Goal: Task Accomplishment & Management: Manage account settings

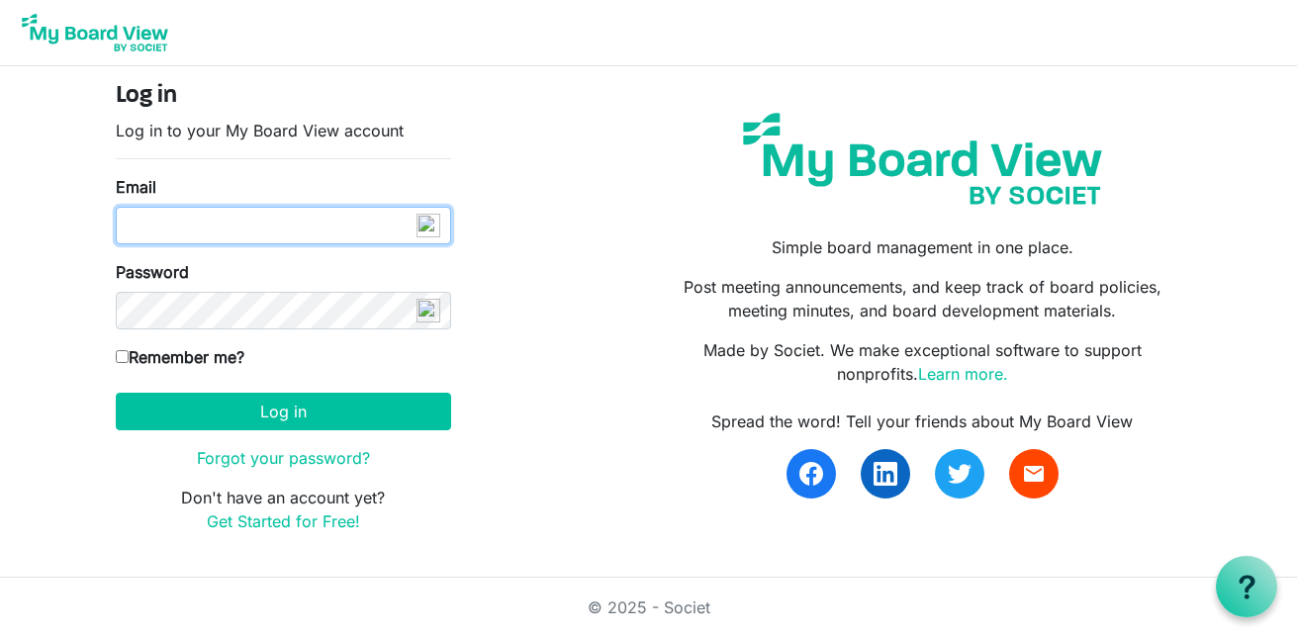
click at [199, 224] on input "Email" at bounding box center [283, 226] width 335 height 38
type input "[EMAIL_ADDRESS][DOMAIN_NAME]"
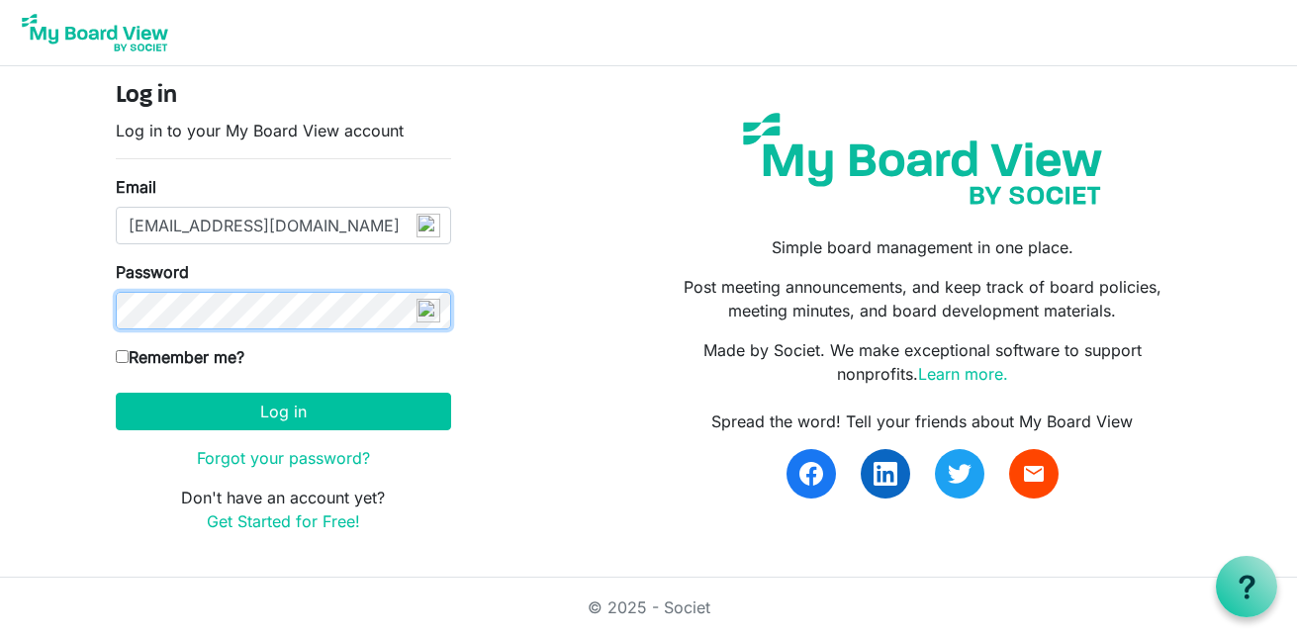
click at [116, 393] on button "Log in" at bounding box center [283, 412] width 335 height 38
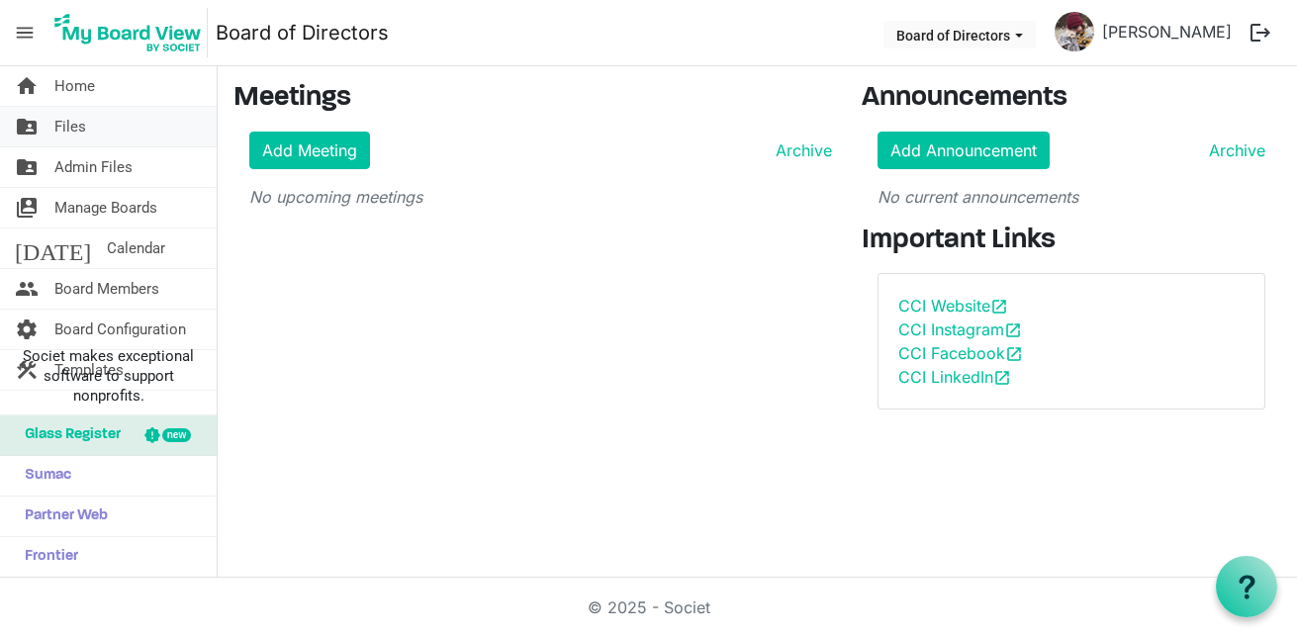
click at [80, 137] on span "Files" at bounding box center [70, 127] width 32 height 40
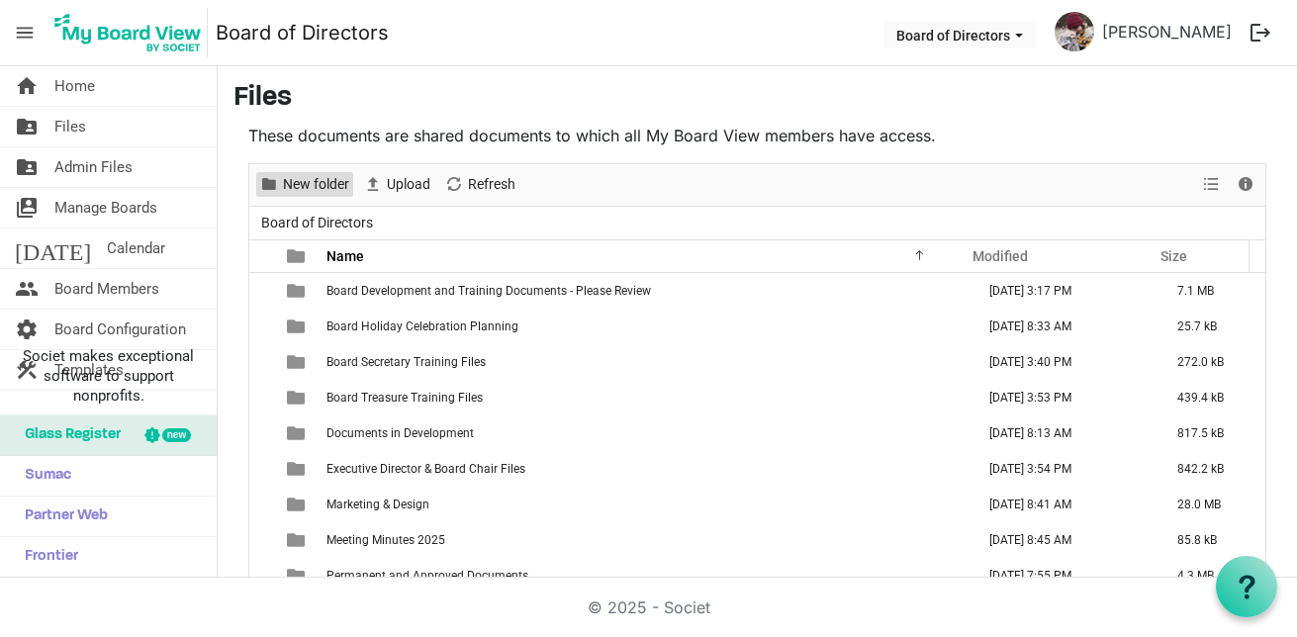
click at [337, 187] on span "New folder" at bounding box center [316, 184] width 70 height 25
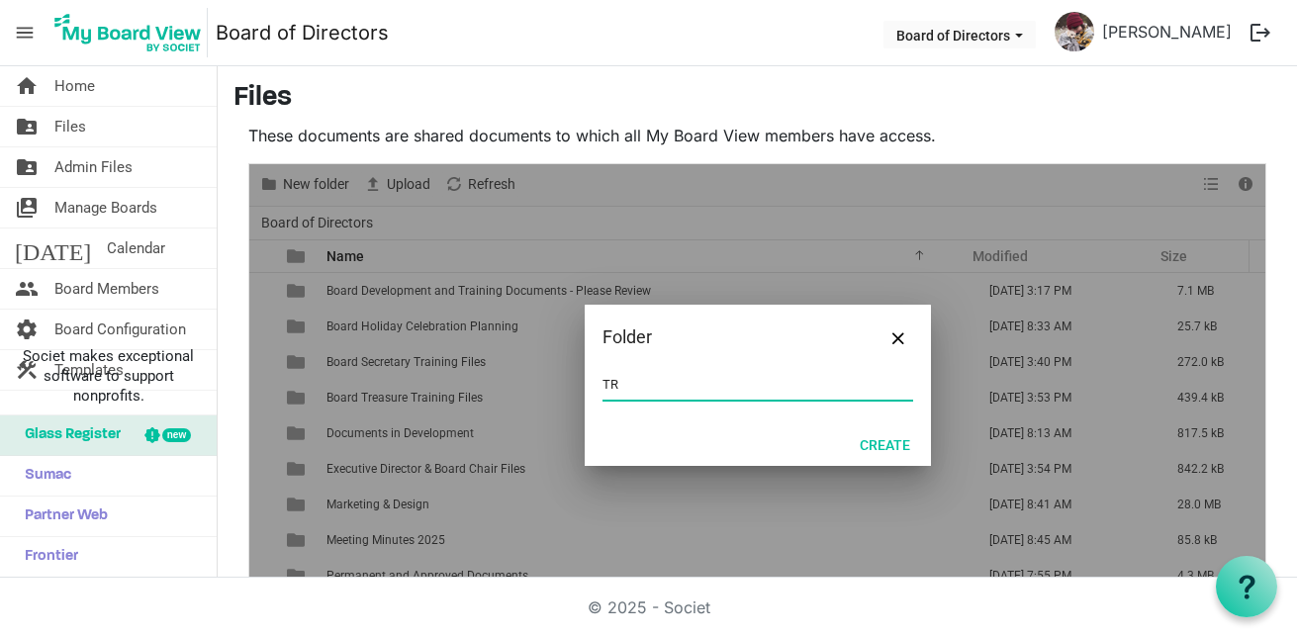
type input "T"
type input "B"
type input "O"
type input "T"
type input "Board Officer Training"
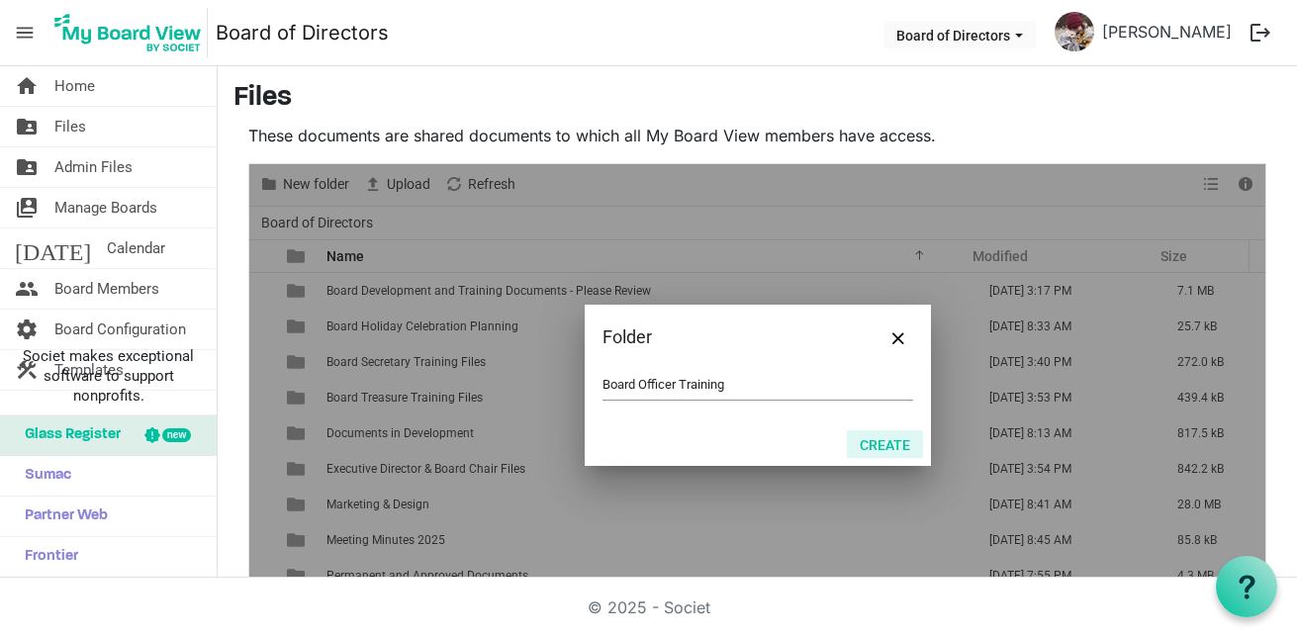
click at [881, 448] on button "Create" at bounding box center [885, 444] width 76 height 28
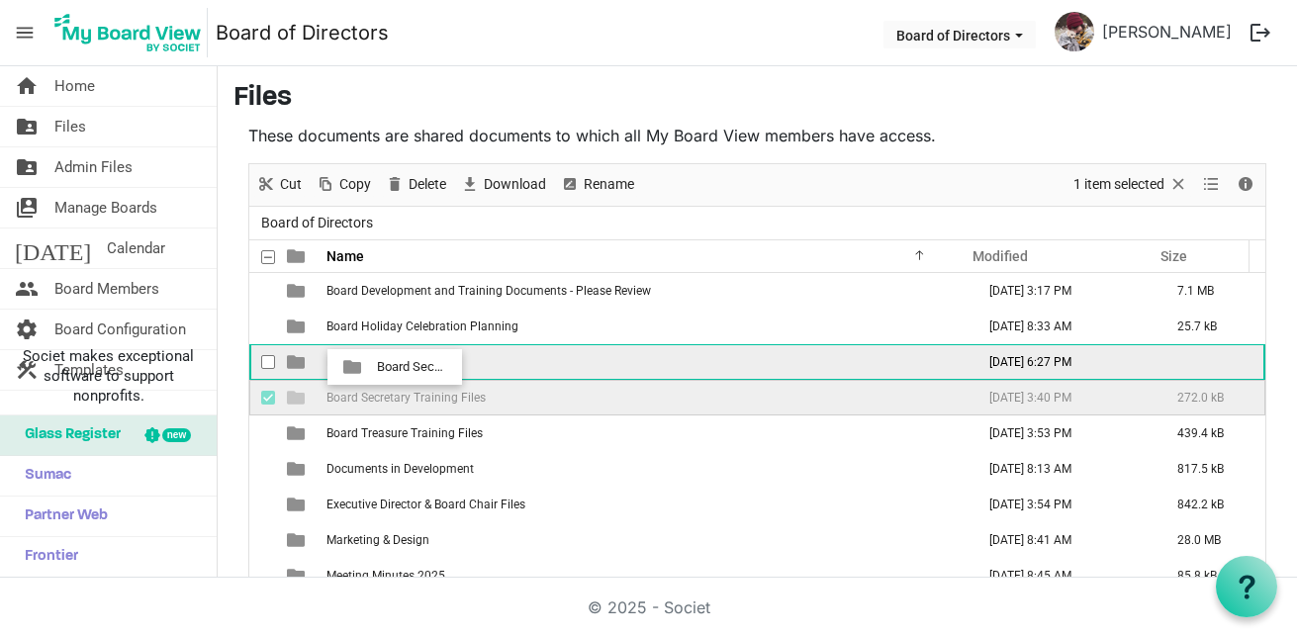
drag, startPoint x: 347, startPoint y: 404, endPoint x: 371, endPoint y: 367, distance: 43.6
click at [371, 367] on tbody "Board Development and Training Documents - Please Review [DATE] 3:17 PM 7.1 MB …" at bounding box center [757, 486] width 1016 height 427
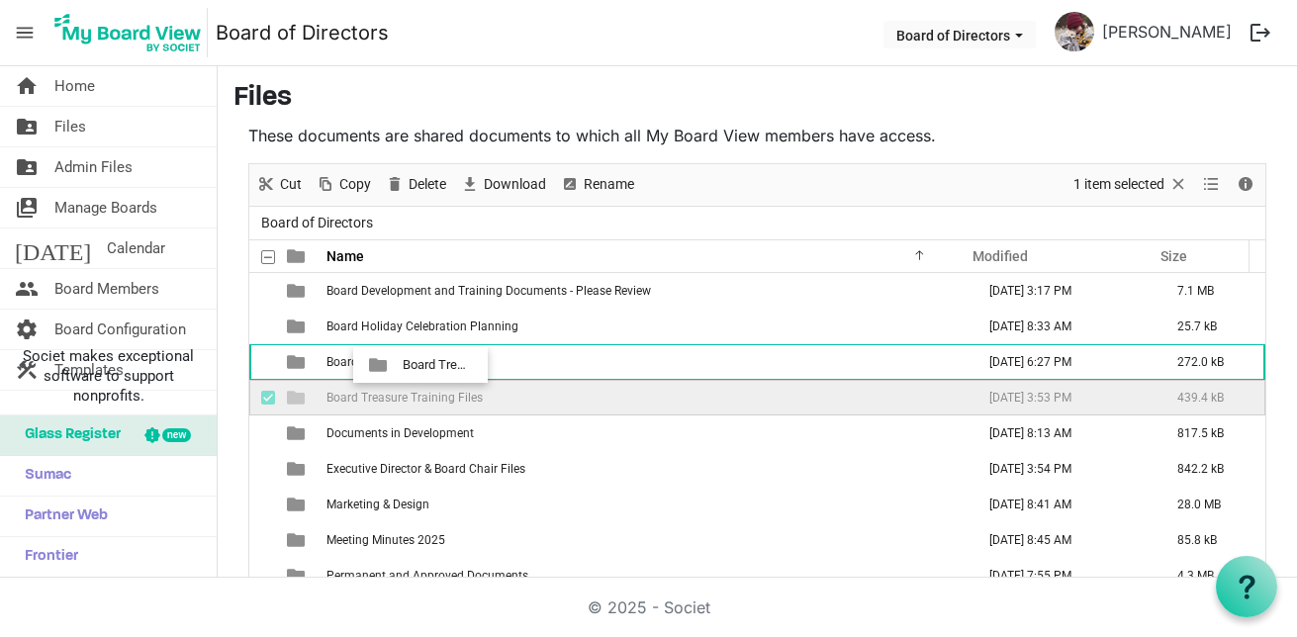
drag, startPoint x: 370, startPoint y: 400, endPoint x: 397, endPoint y: 364, distance: 44.5
click at [397, 364] on tbody "Board Development and Training Documents - Please Review [DATE] 3:17 PM 7.1 MB …" at bounding box center [757, 469] width 1016 height 392
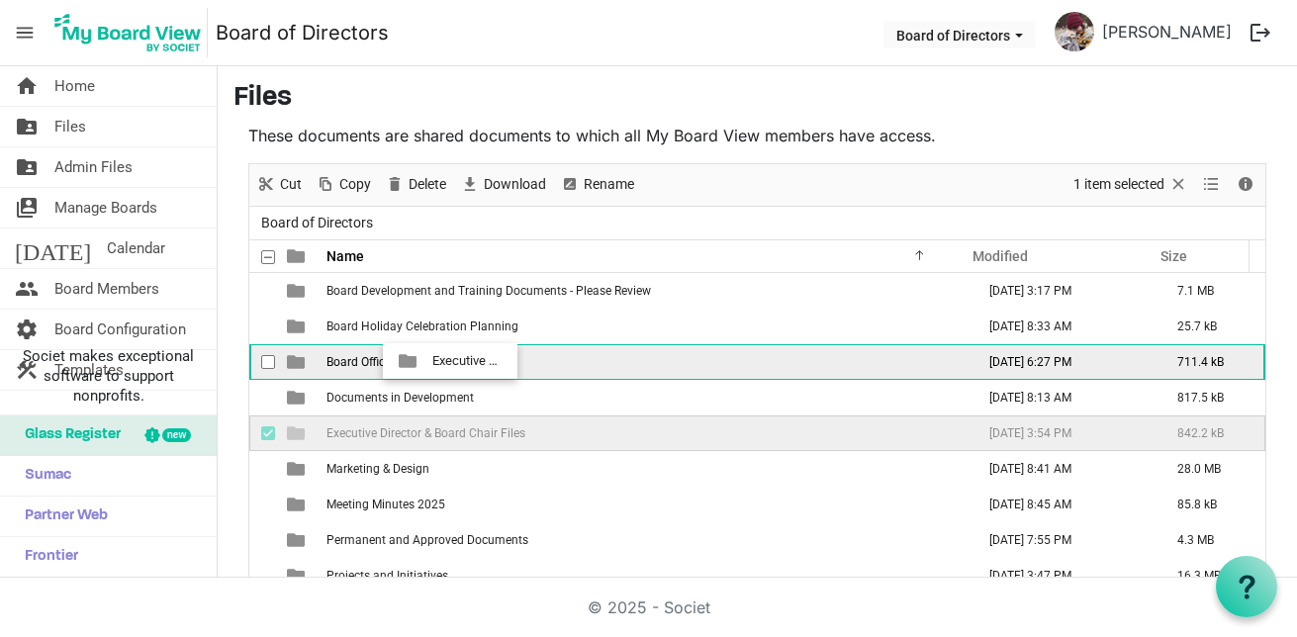
drag, startPoint x: 458, startPoint y: 432, endPoint x: 426, endPoint y: 361, distance: 78.0
click at [426, 361] on tbody "Board Development and Training Documents - Please Review [DATE] 3:17 PM 7.1 MB …" at bounding box center [757, 451] width 1016 height 356
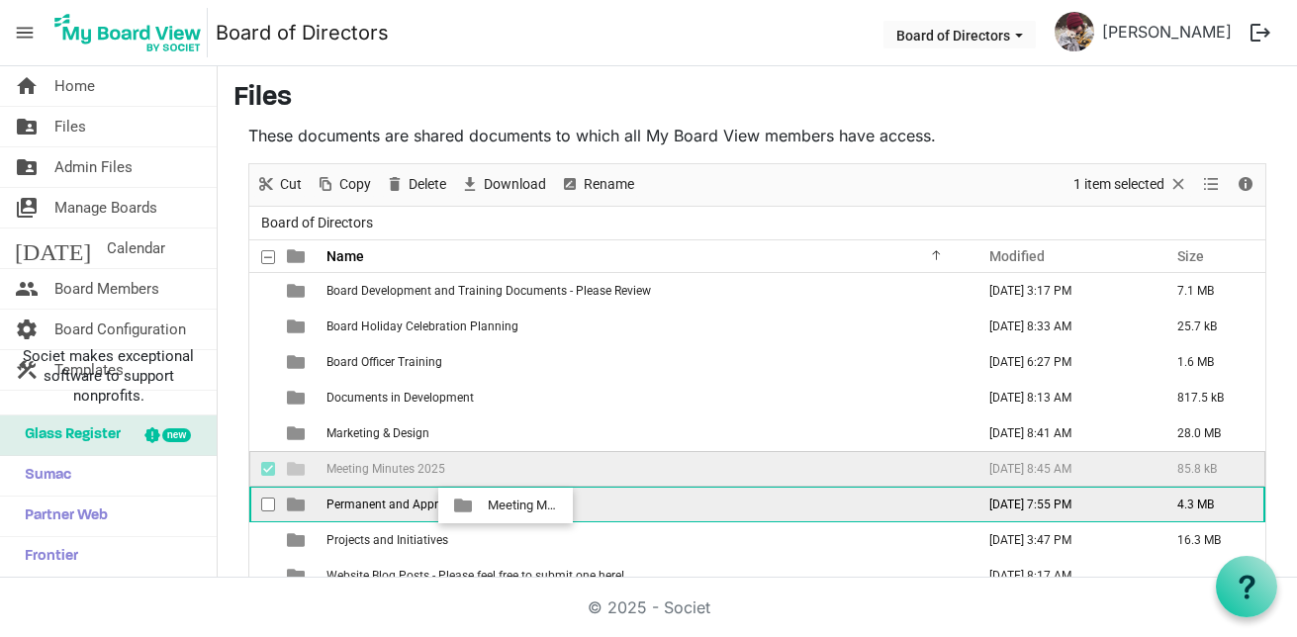
drag, startPoint x: 534, startPoint y: 464, endPoint x: 482, endPoint y: 506, distance: 66.9
click at [482, 506] on tbody "Board Development and Training Documents - Please Review [DATE] 3:17 PM 7.1 MB …" at bounding box center [757, 433] width 1016 height 321
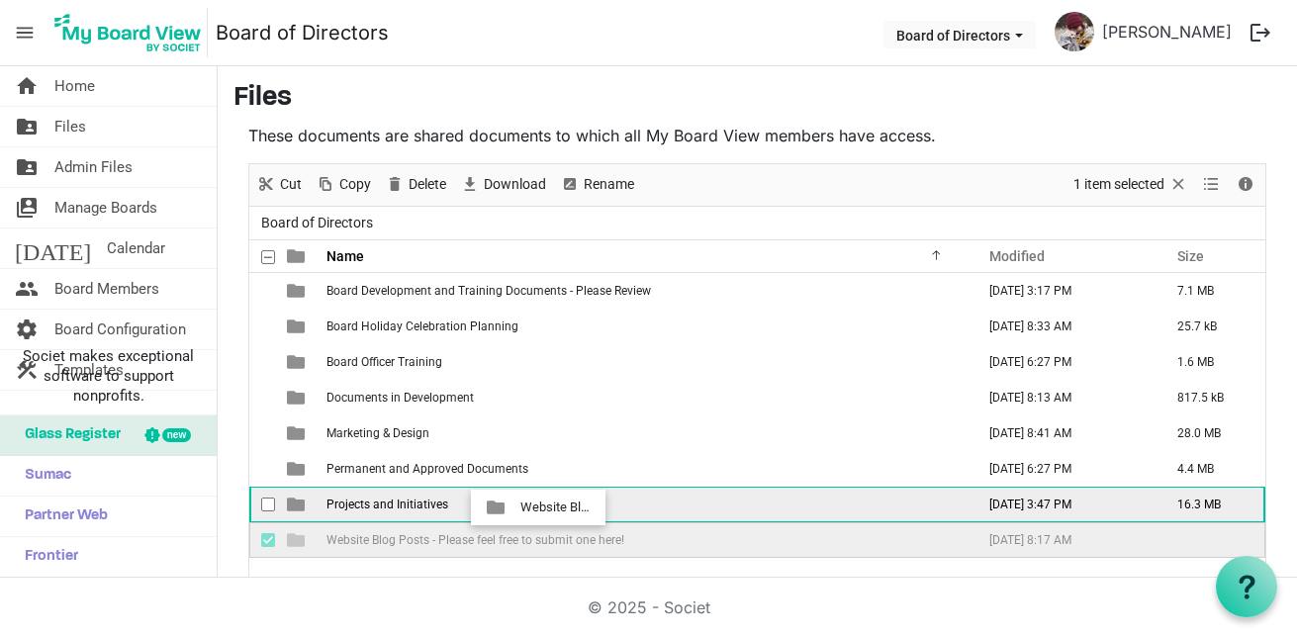
drag, startPoint x: 512, startPoint y: 536, endPoint x: 514, endPoint y: 508, distance: 28.8
click at [514, 508] on tbody "Board Development and Training Documents - Please Review [DATE] 3:17 PM 7.1 MB …" at bounding box center [757, 415] width 1016 height 285
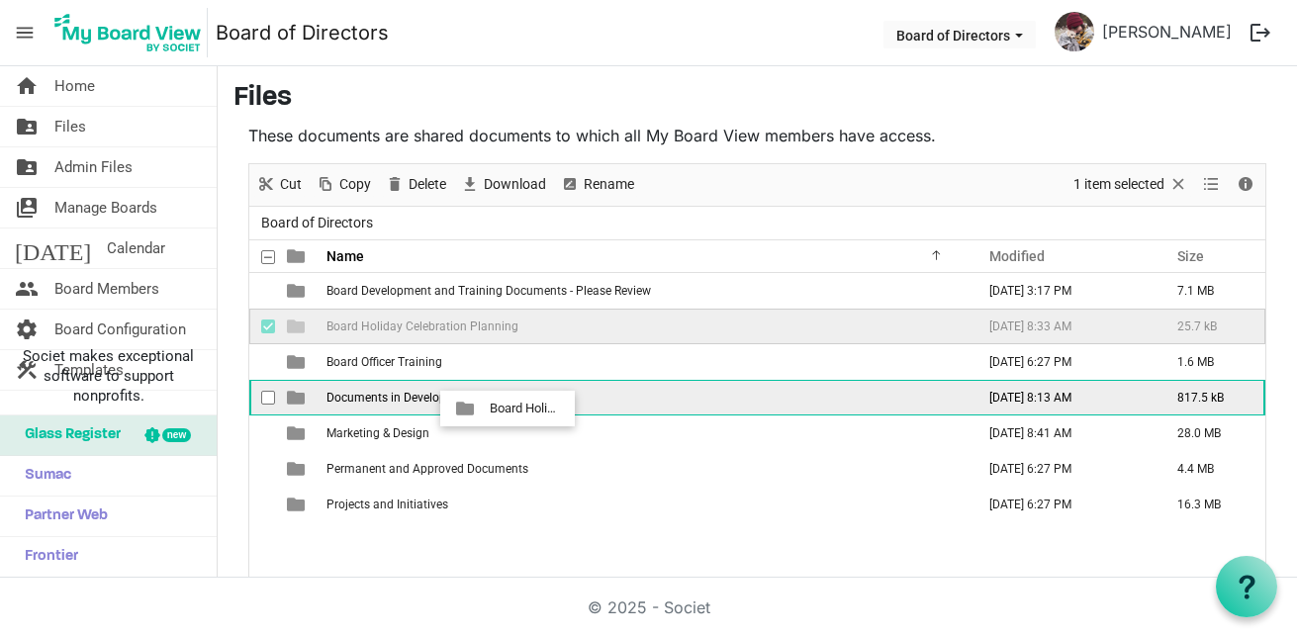
drag, startPoint x: 507, startPoint y: 328, endPoint x: 484, endPoint y: 410, distance: 84.3
click at [484, 410] on tbody "Board Development and Training Documents - Please Review [DATE] 3:17 PM 7.1 MB …" at bounding box center [757, 397] width 1016 height 249
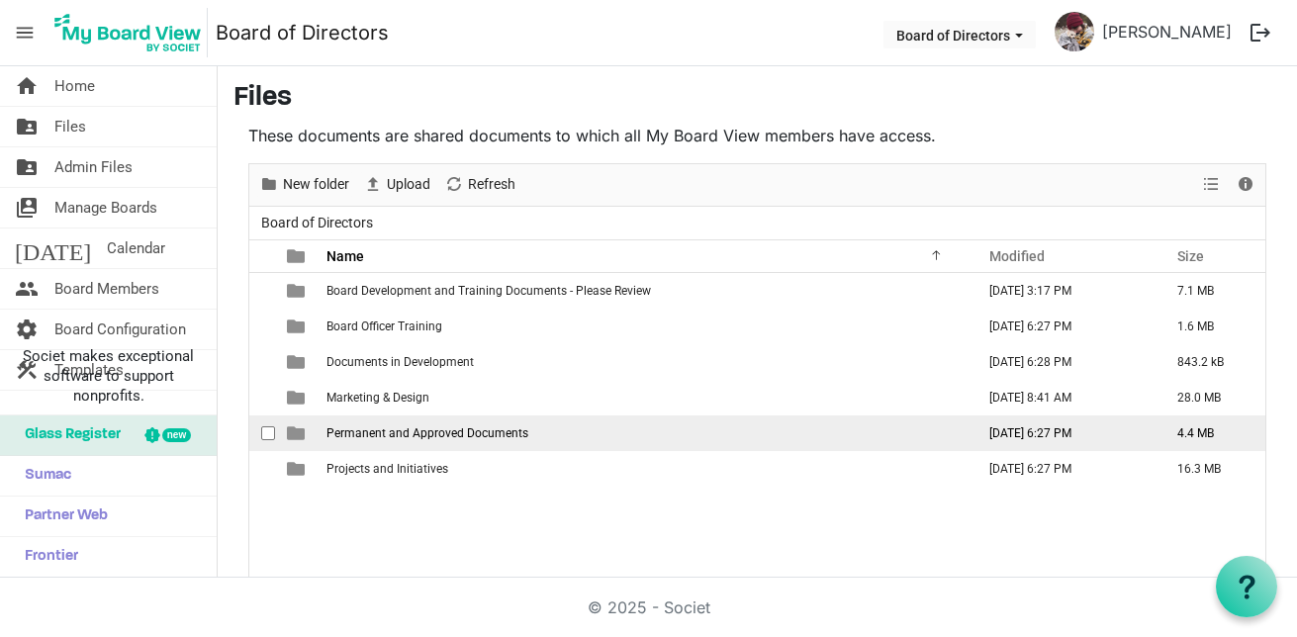
click at [359, 428] on span "Permanent and Approved Documents" at bounding box center [427, 433] width 202 height 14
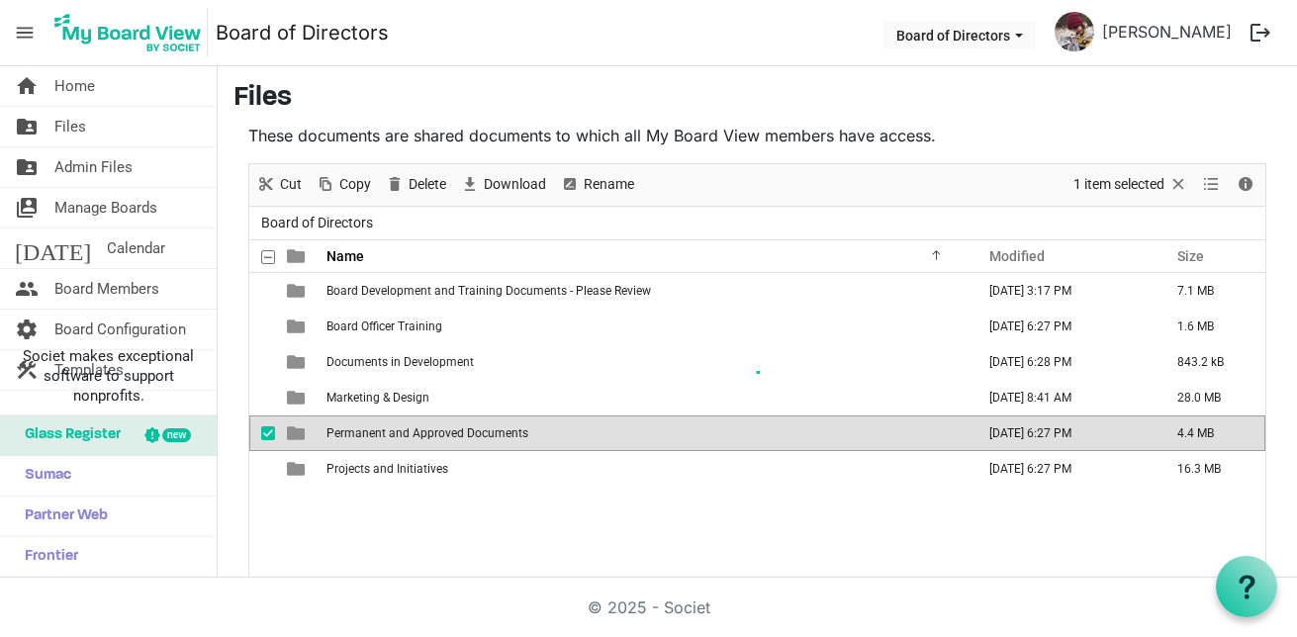
scroll to position [30, 0]
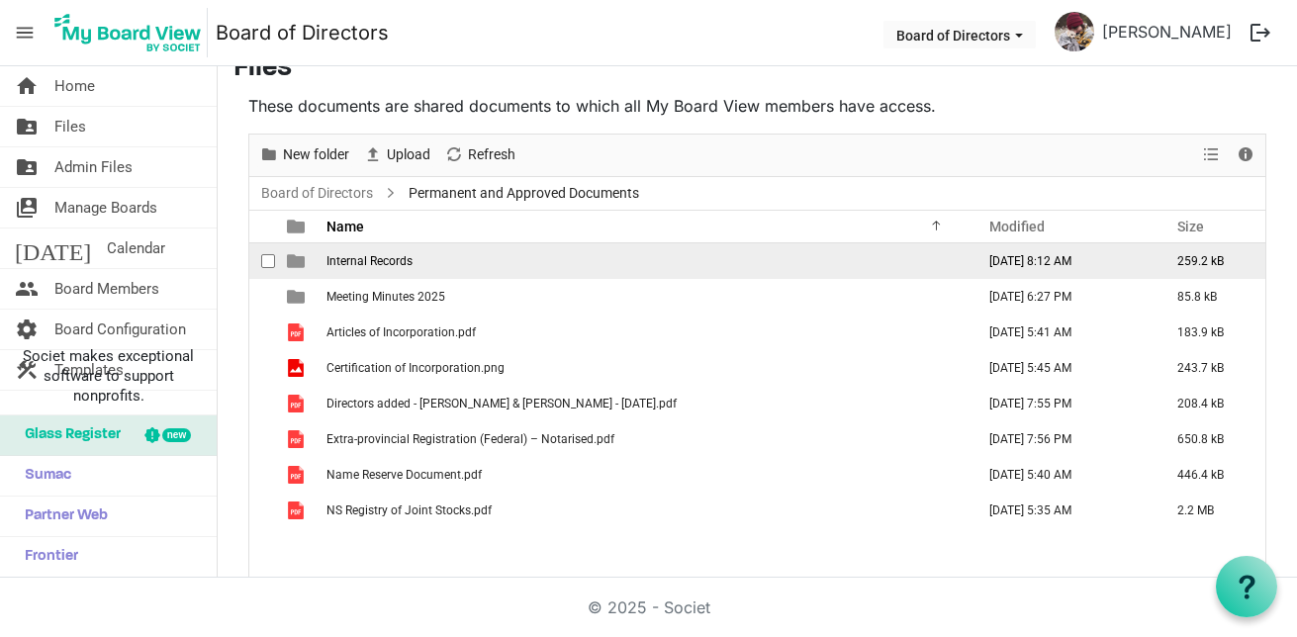
click at [395, 268] on td "Internal Records" at bounding box center [645, 261] width 648 height 36
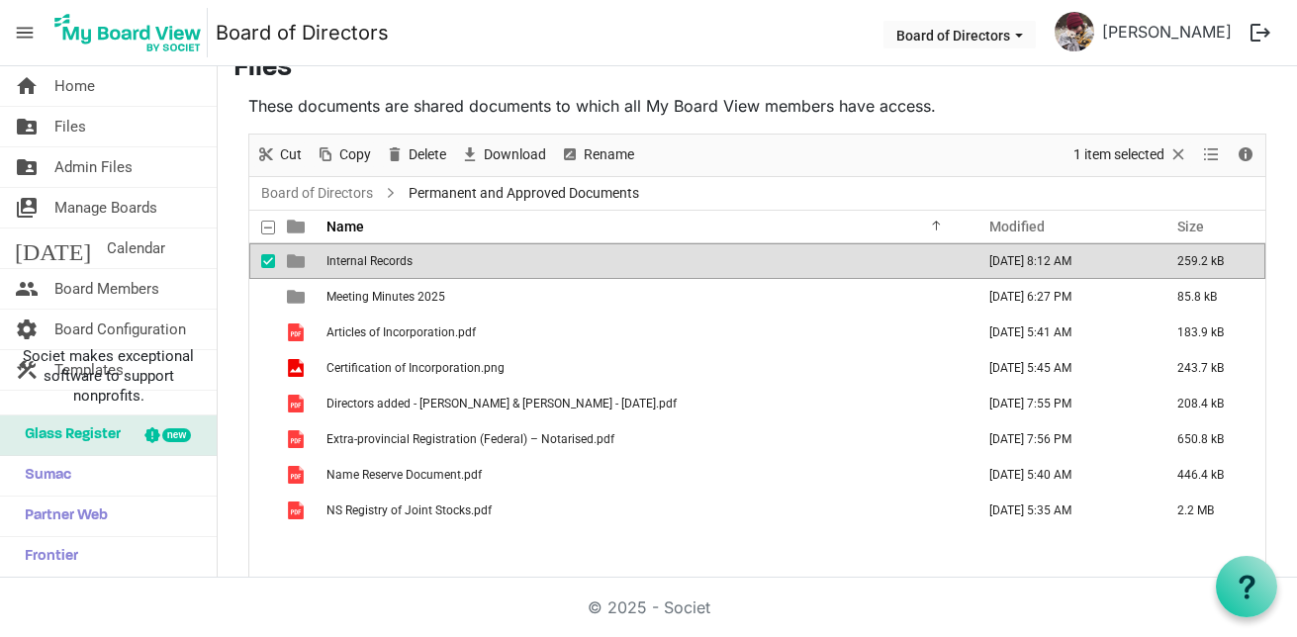
click at [395, 268] on td "Internal Records" at bounding box center [645, 261] width 648 height 36
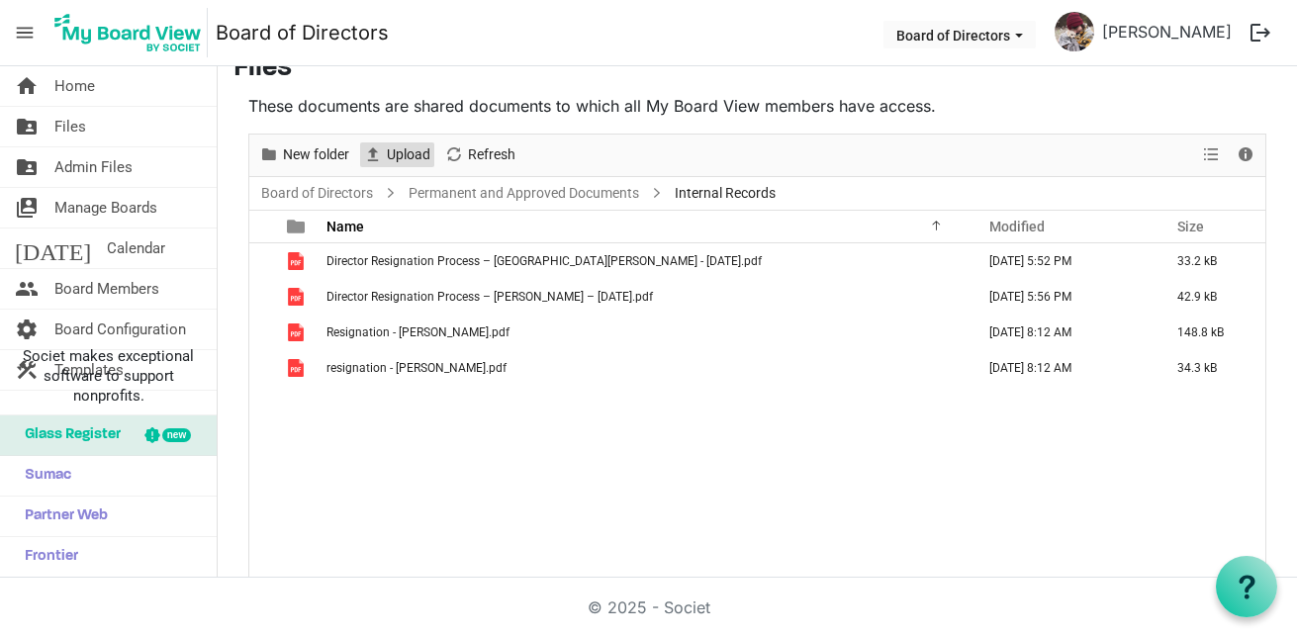
click at [417, 147] on span "Upload" at bounding box center [408, 154] width 47 height 25
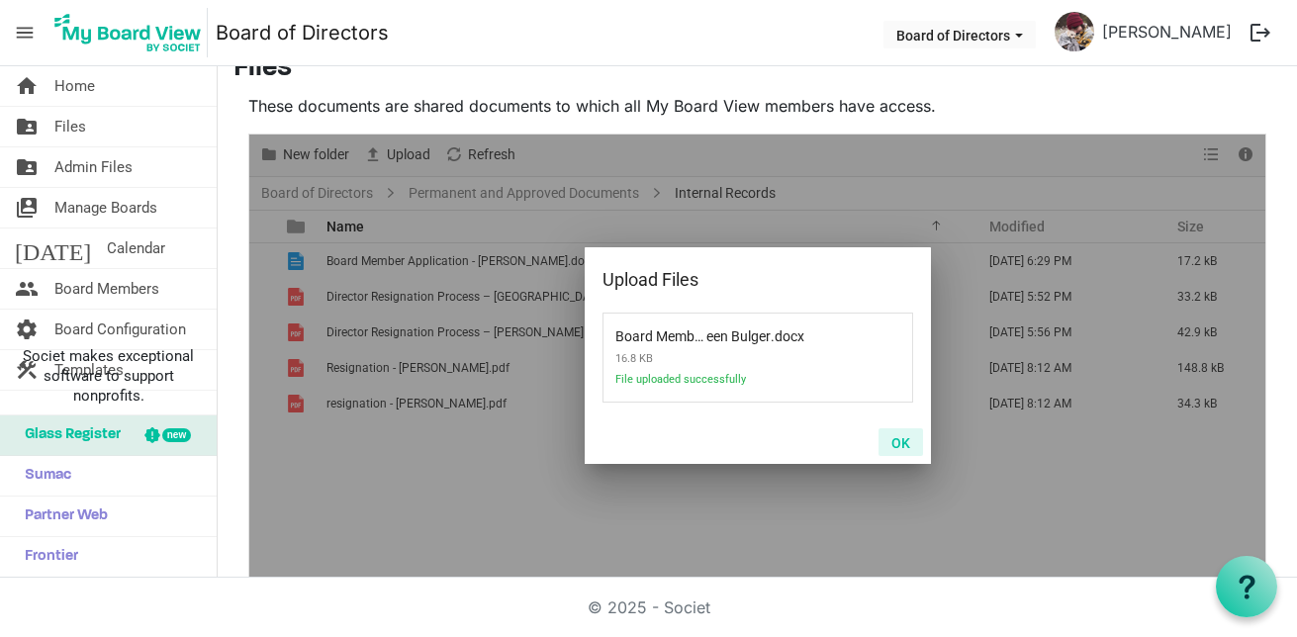
click at [901, 446] on button "OK" at bounding box center [901, 442] width 45 height 28
